Goal: Task Accomplishment & Management: Manage account settings

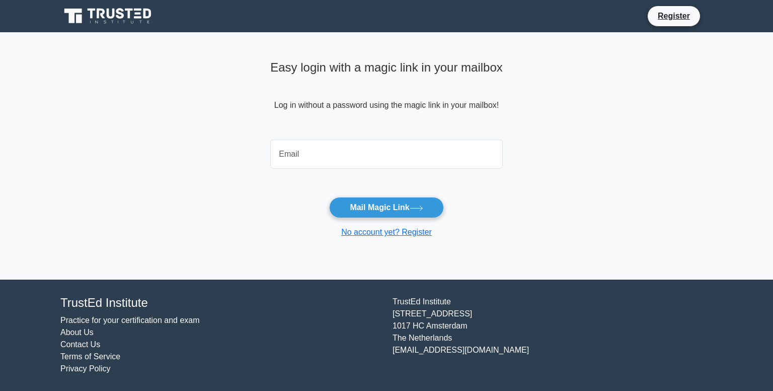
type input "[EMAIL_ADDRESS][DOMAIN_NAME]"
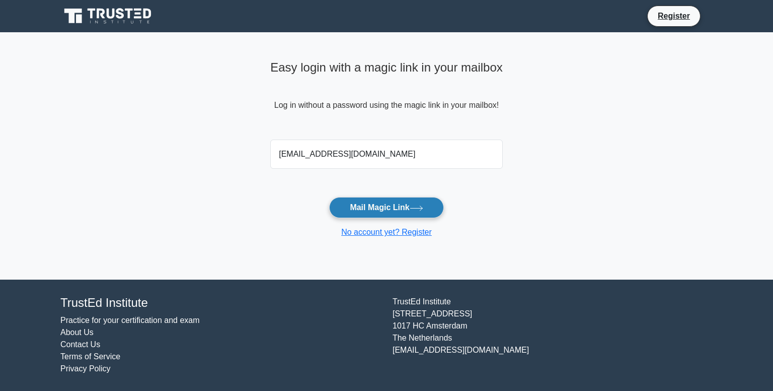
click at [402, 210] on button "Mail Magic Link" at bounding box center [386, 207] width 114 height 21
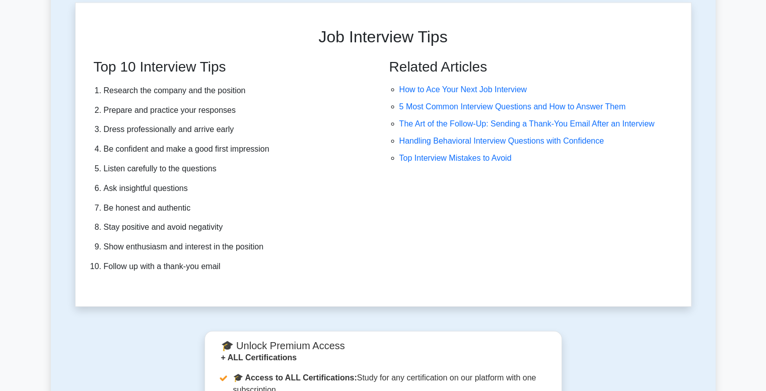
scroll to position [2834, 0]
